Goal: Task Accomplishment & Management: Use online tool/utility

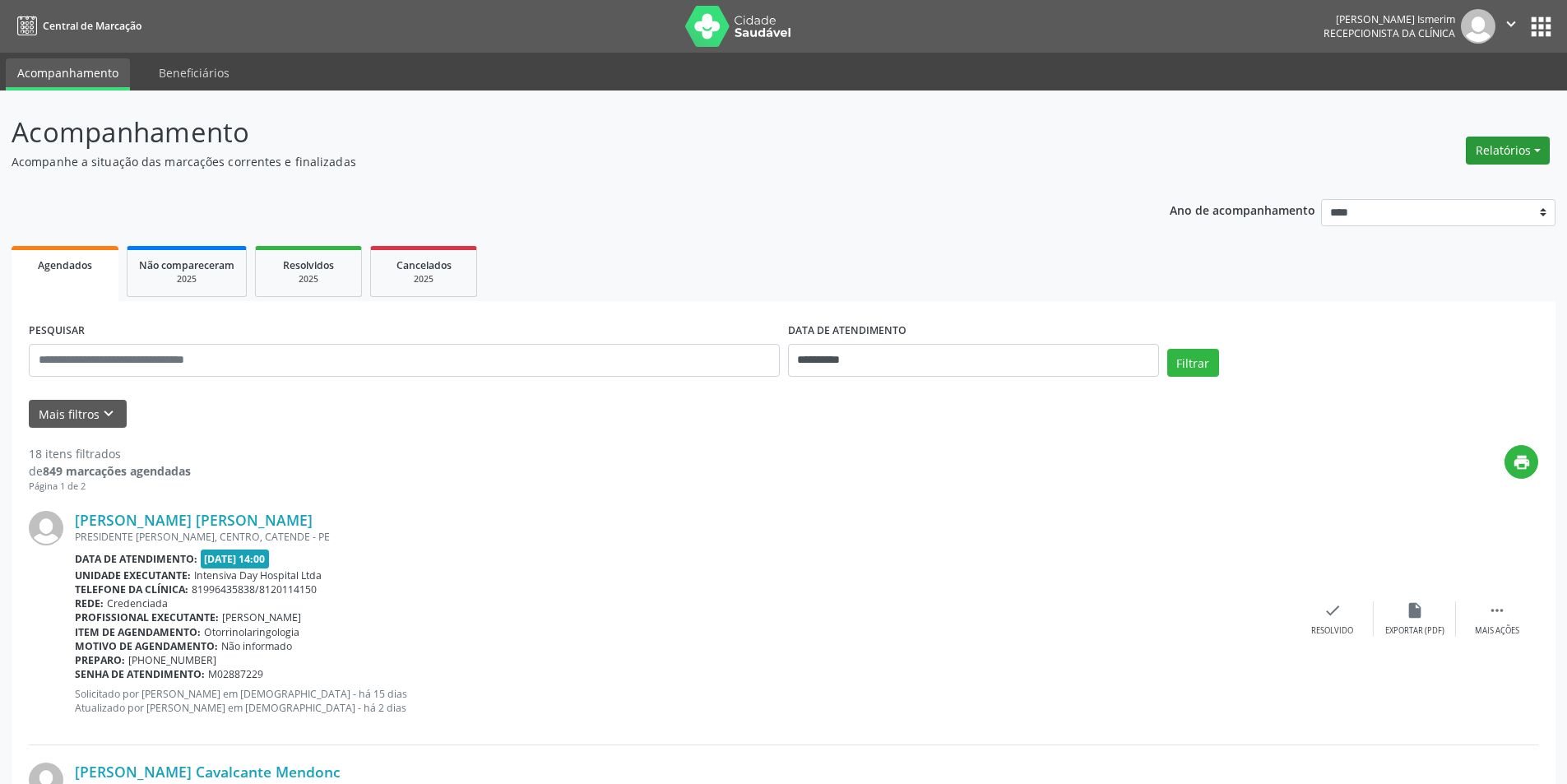
click at [1519, 149] on button "Relatórios" at bounding box center [1508, 151] width 84 height 28
click at [1430, 182] on link "Agendamentos" at bounding box center [1463, 186] width 177 height 23
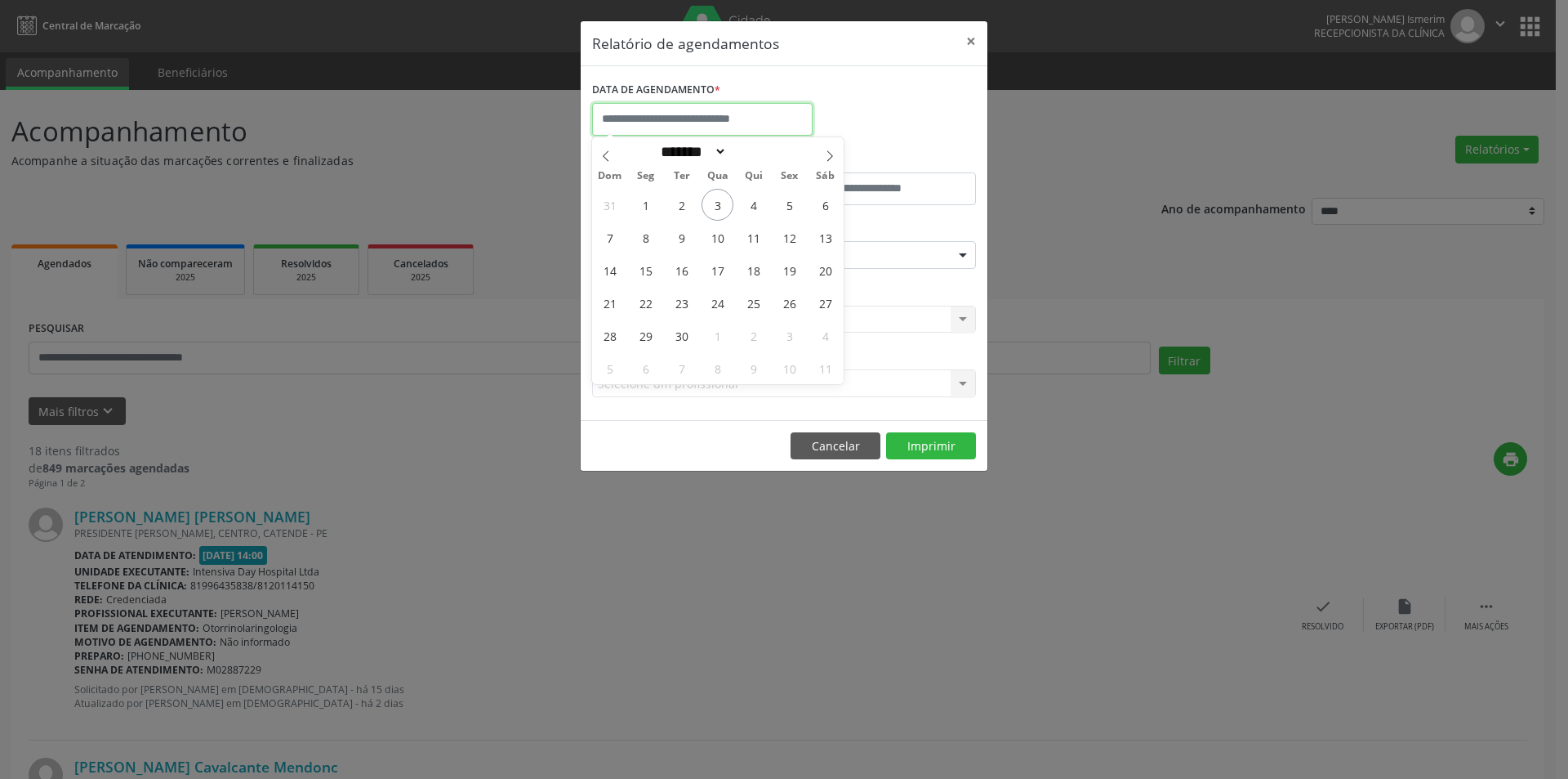
click at [662, 121] on input "text" at bounding box center [703, 118] width 221 height 33
click at [748, 203] on span "4" at bounding box center [753, 204] width 32 height 32
type input "**********"
click at [748, 203] on span "4" at bounding box center [753, 204] width 32 height 32
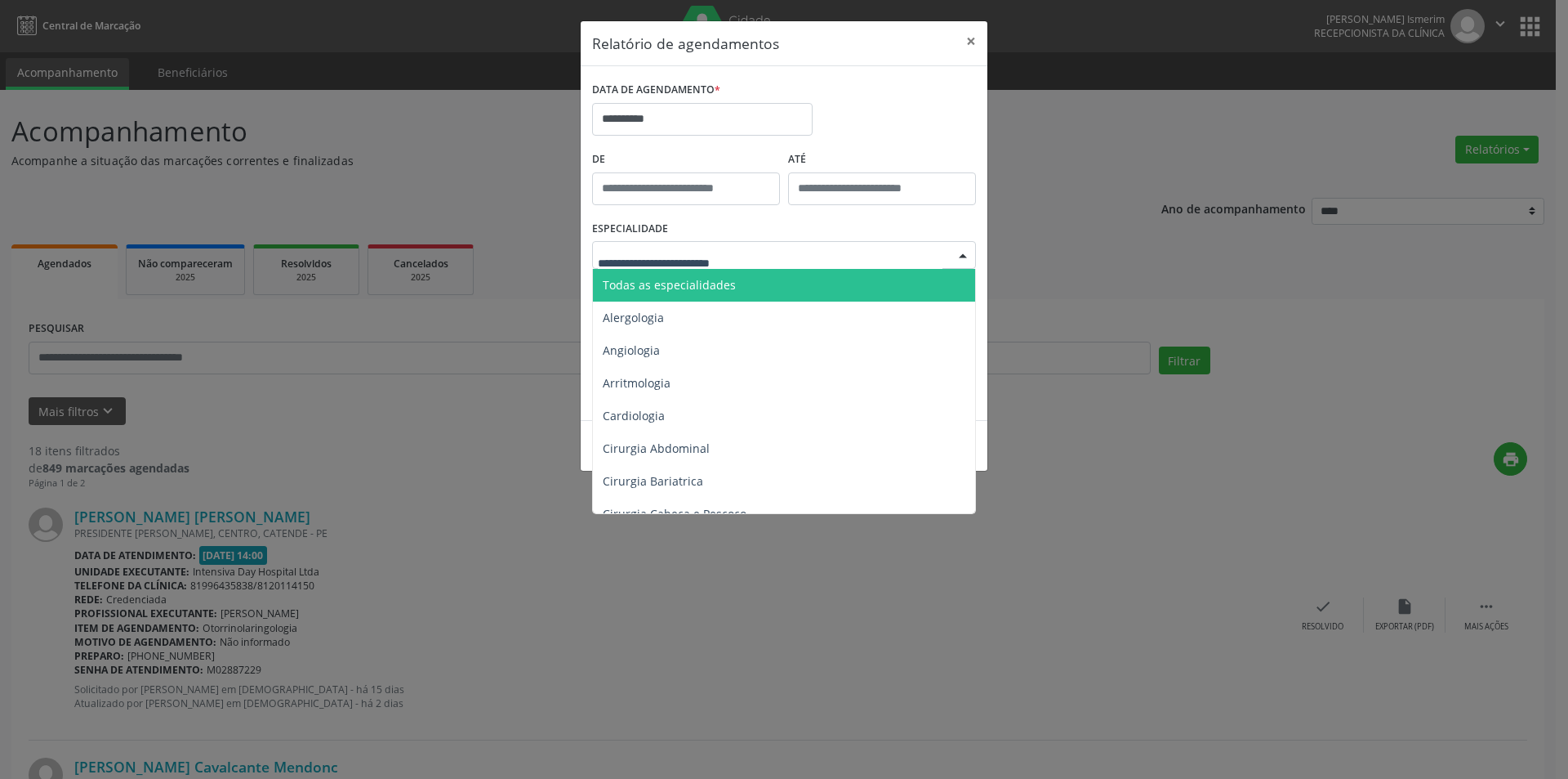
click at [847, 251] on div at bounding box center [784, 254] width 383 height 28
click at [775, 282] on span "Todas as especialidades" at bounding box center [785, 285] width 384 height 33
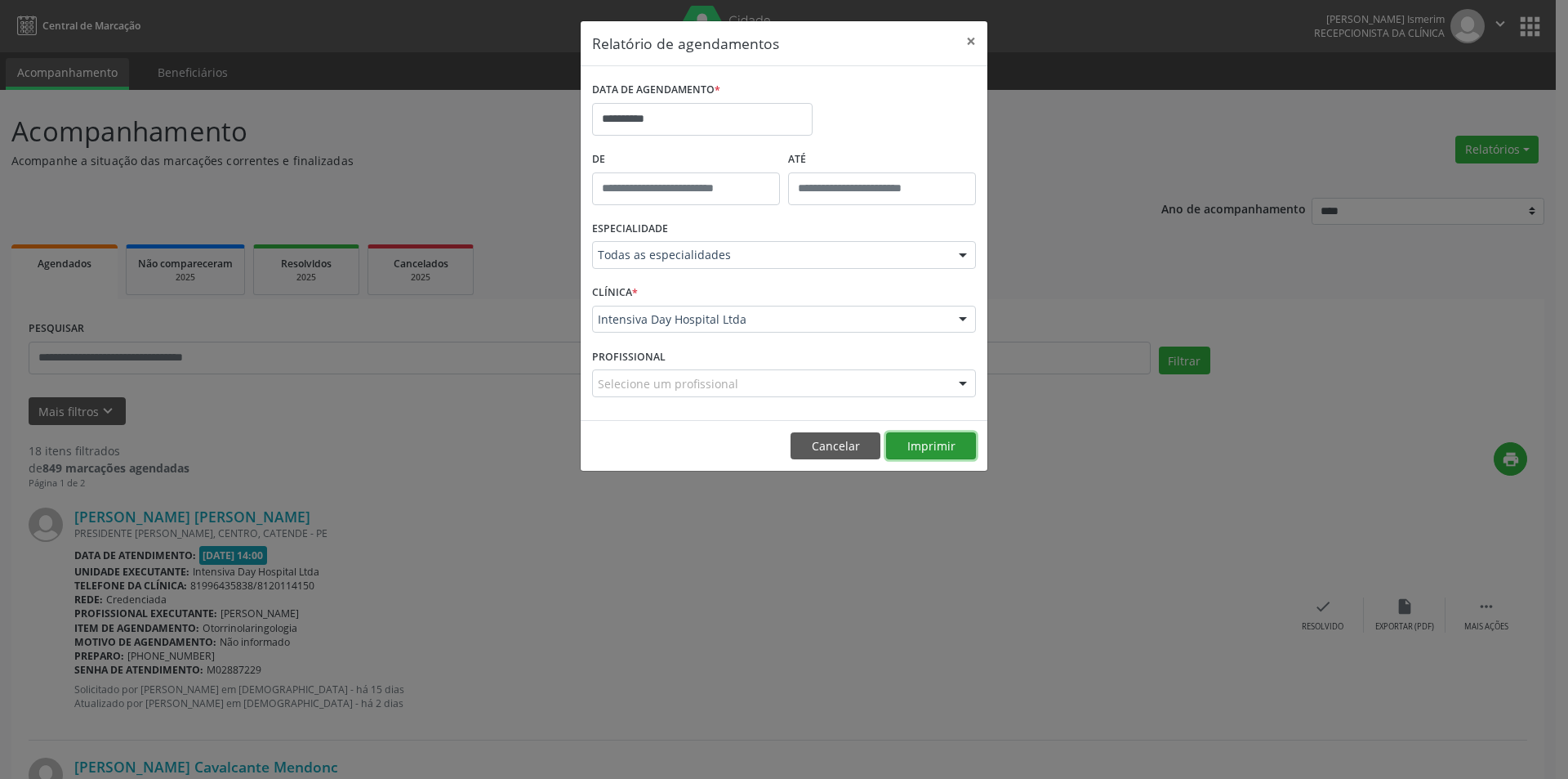
click at [926, 436] on button "Imprimir" at bounding box center [930, 446] width 90 height 28
click at [970, 40] on button "×" at bounding box center [971, 41] width 33 height 40
